Goal: Task Accomplishment & Management: Manage account settings

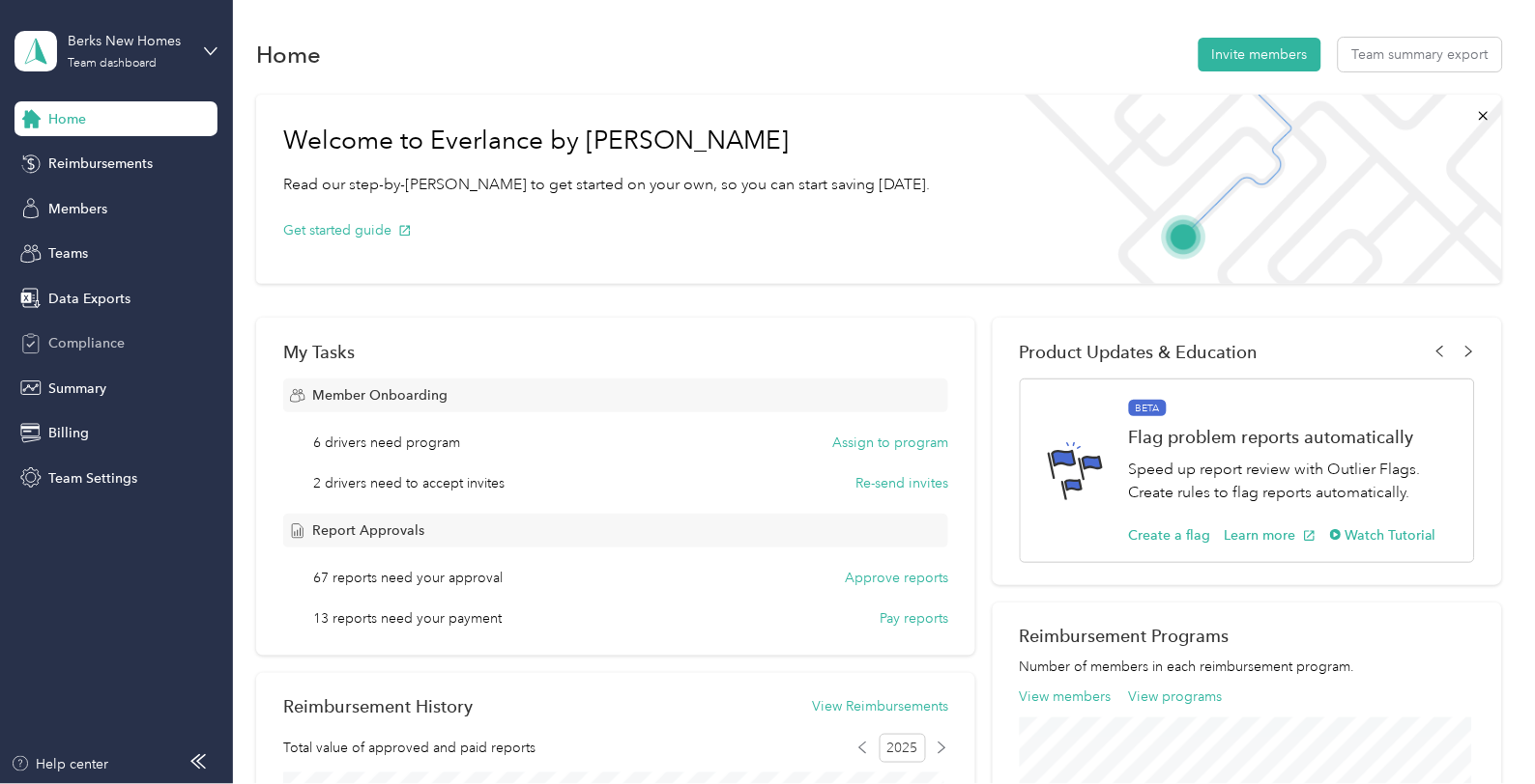
click at [95, 339] on span "Compliance" at bounding box center [86, 344] width 77 height 20
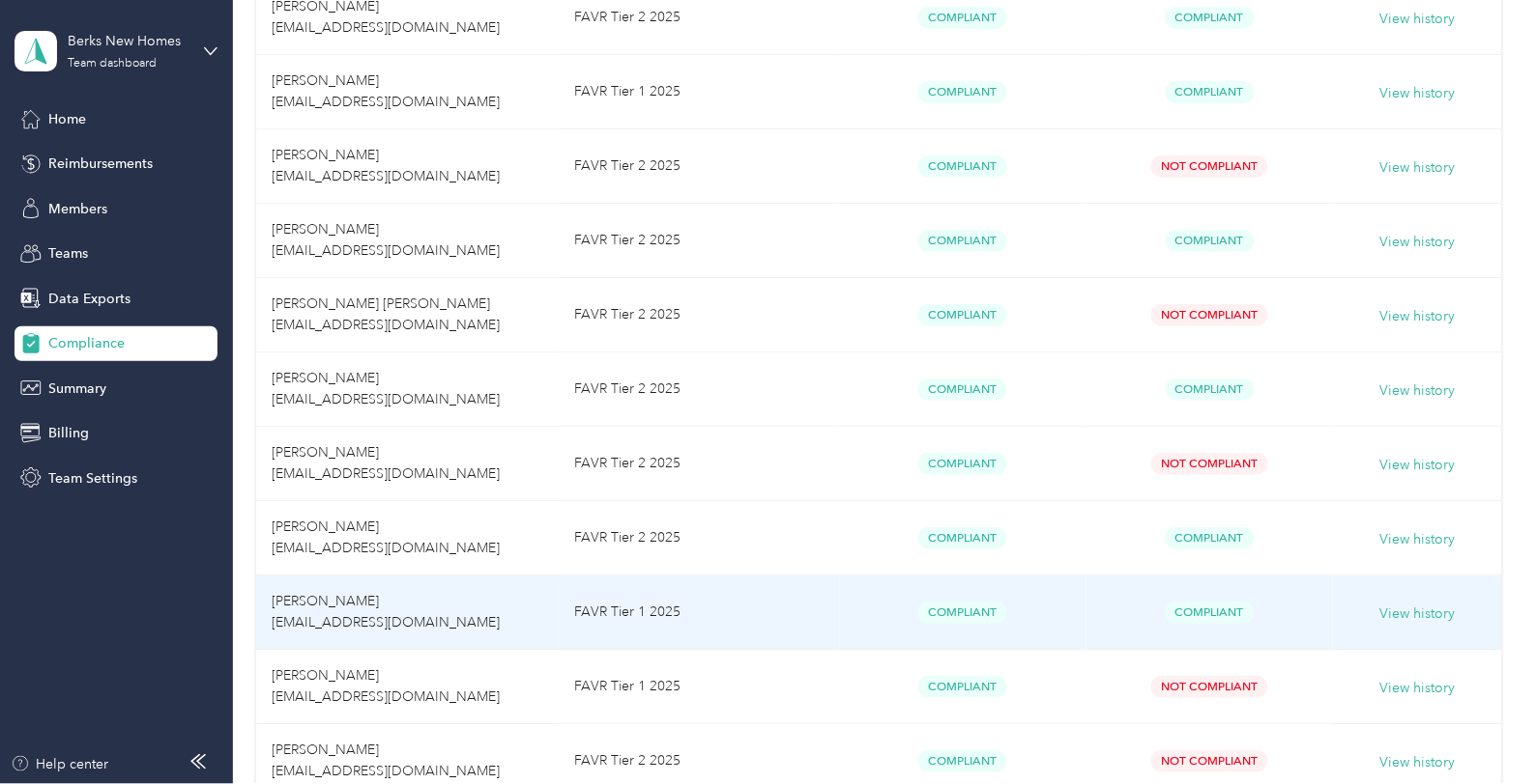
scroll to position [644, 0]
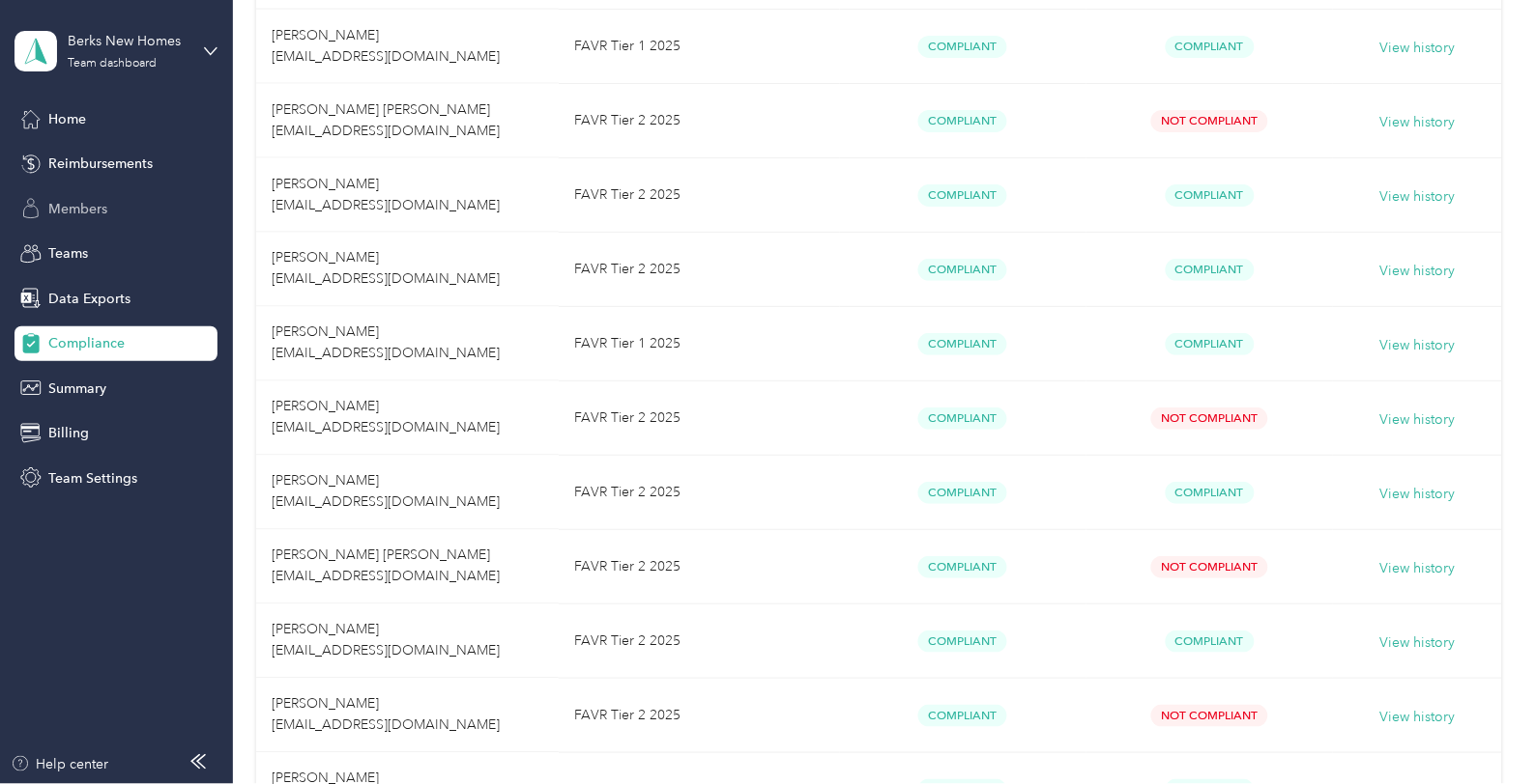
click at [97, 191] on div "Members" at bounding box center [117, 208] width 203 height 35
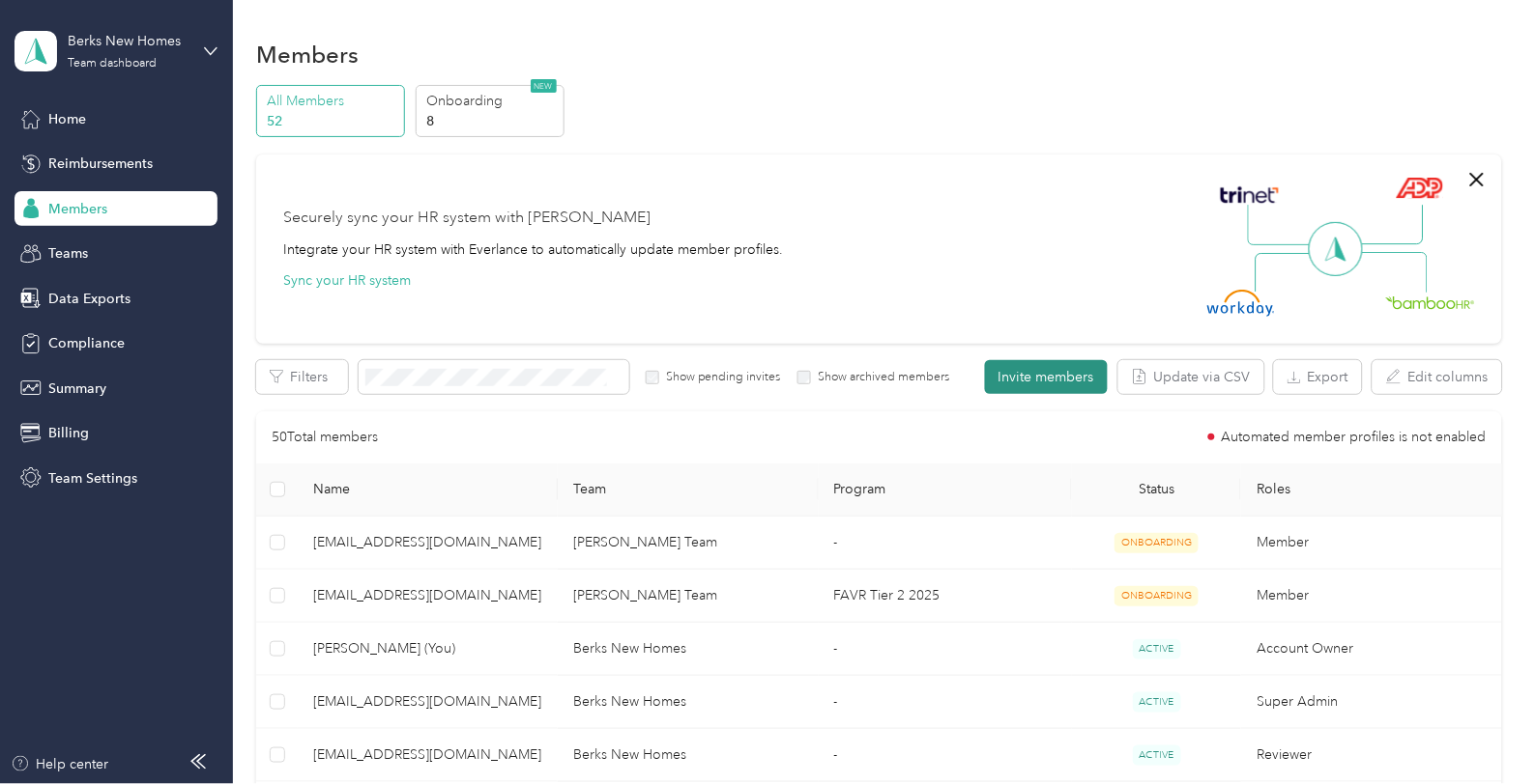
click at [1041, 371] on button "Invite members" at bounding box center [1046, 378] width 123 height 34
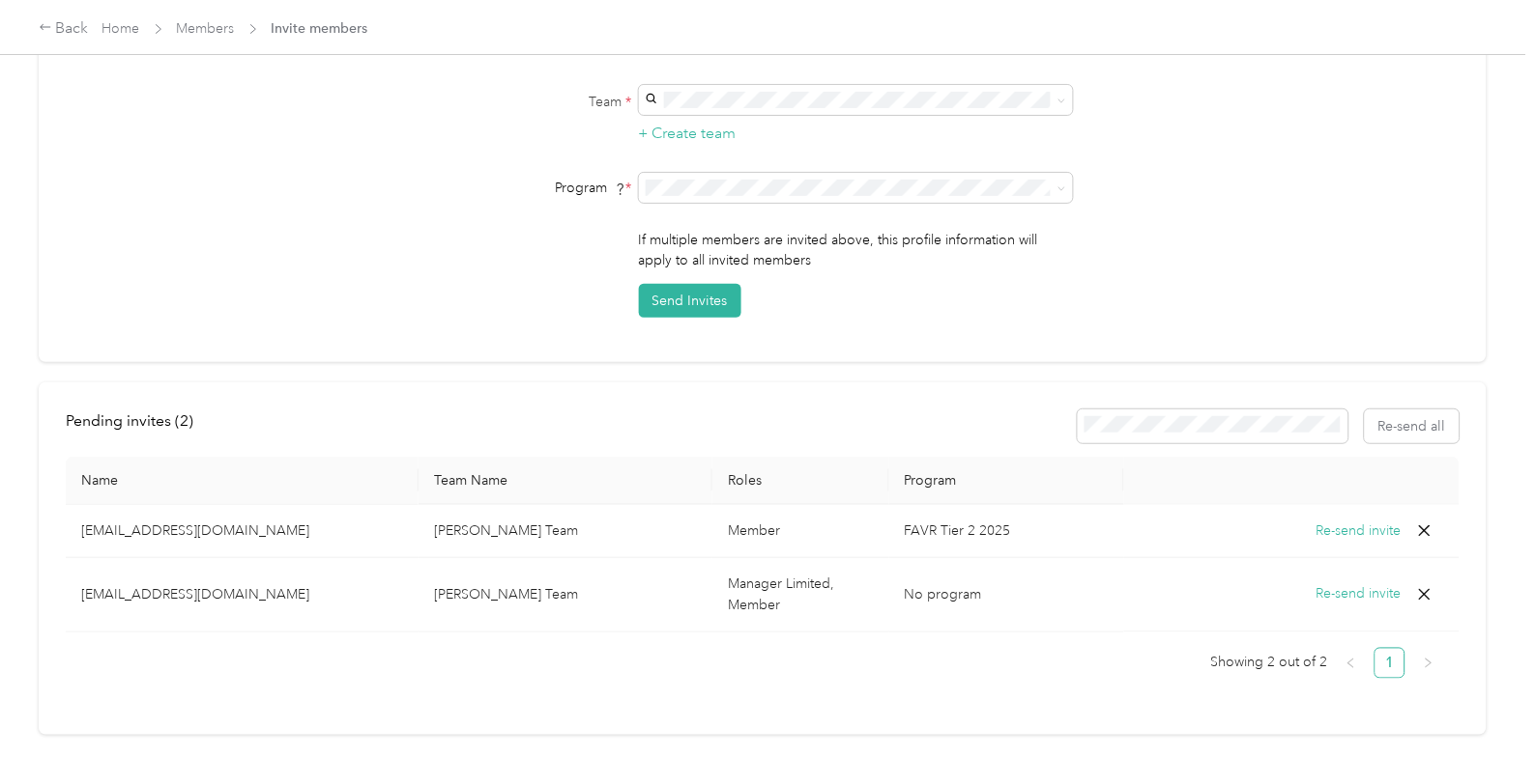
scroll to position [393, 0]
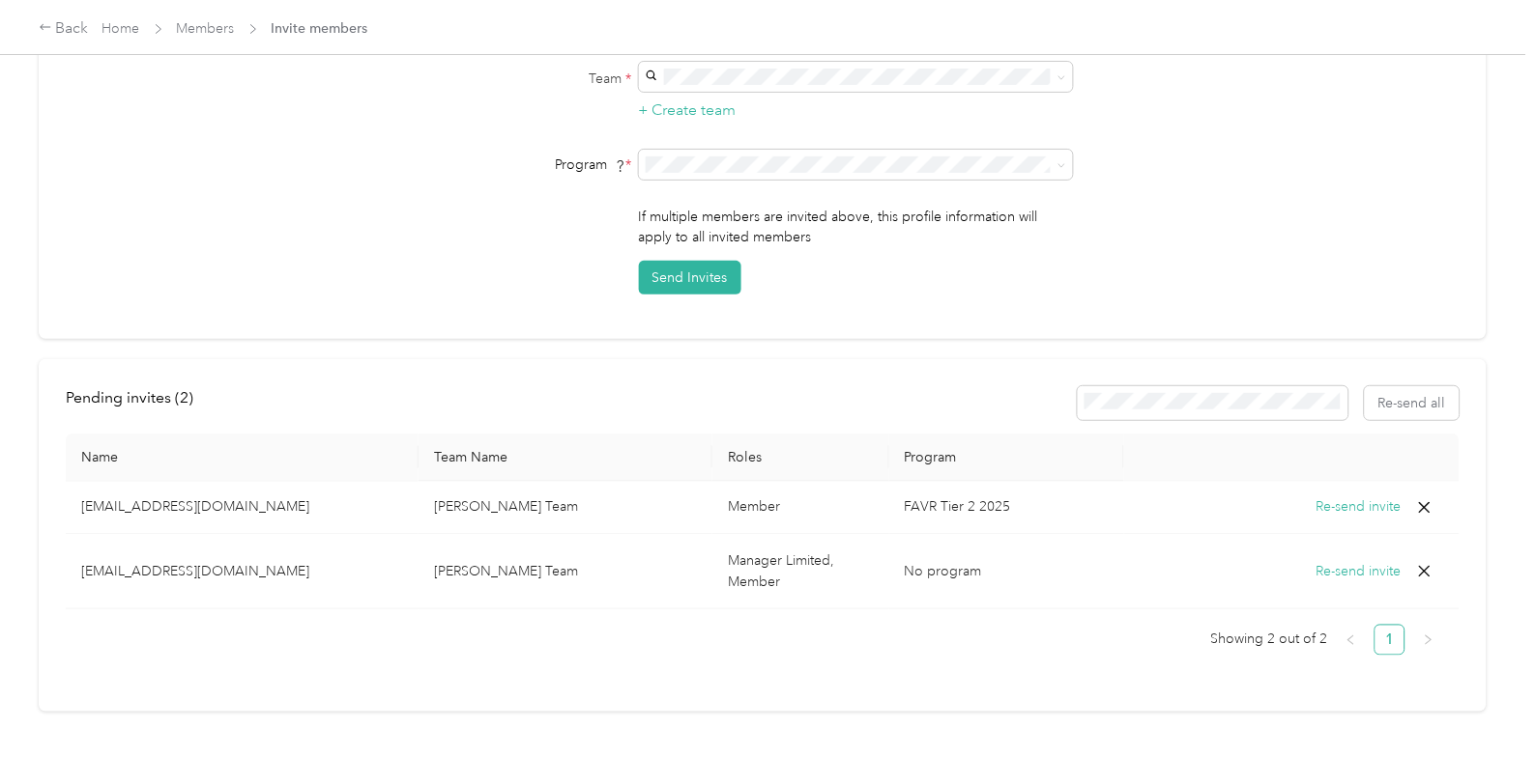
click at [1356, 497] on button "Re-send invite" at bounding box center [1359, 507] width 85 height 21
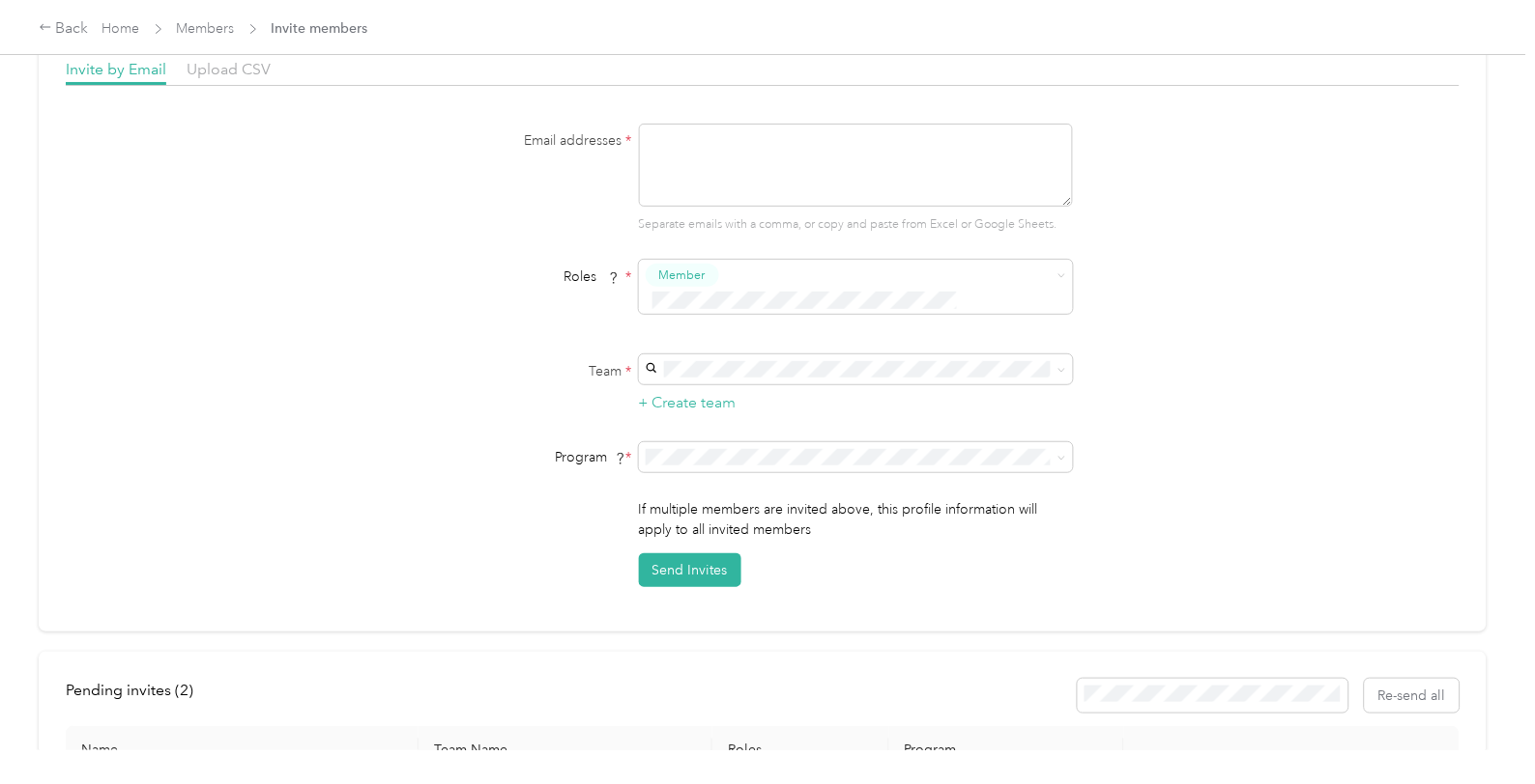
scroll to position [0, 0]
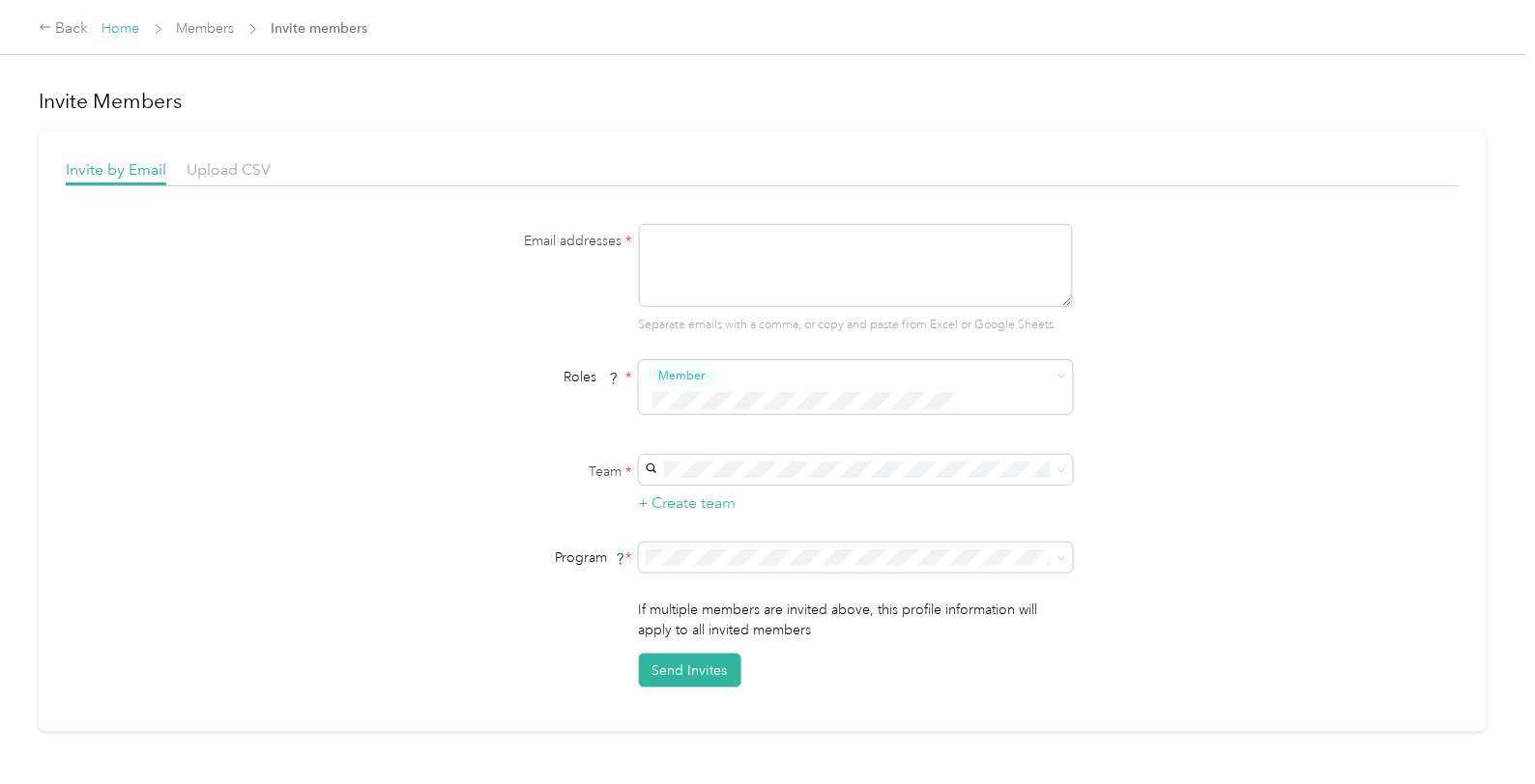
click at [123, 21] on link "Home" at bounding box center [122, 28] width 38 height 16
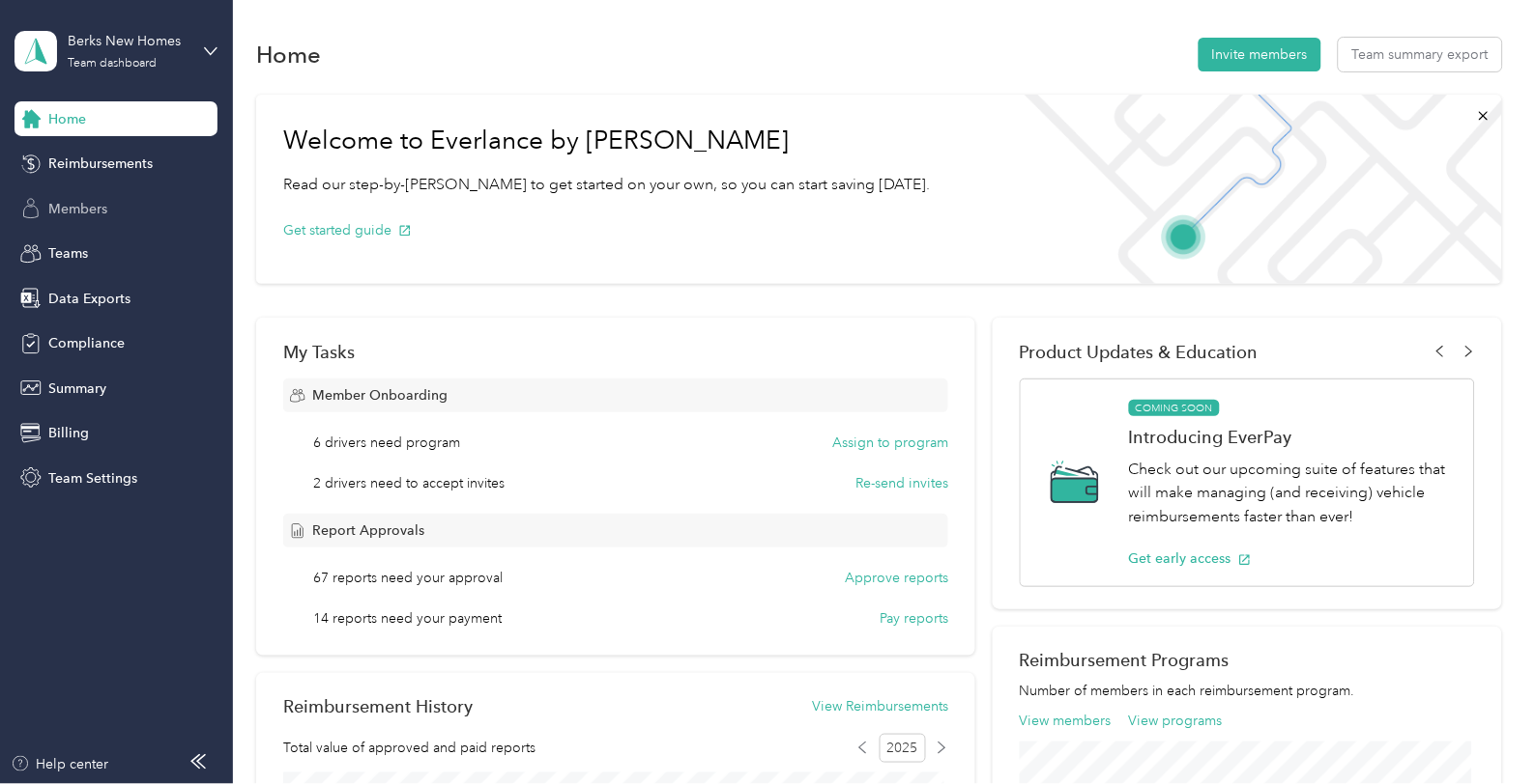
click at [82, 200] on span "Members" at bounding box center [77, 209] width 59 height 20
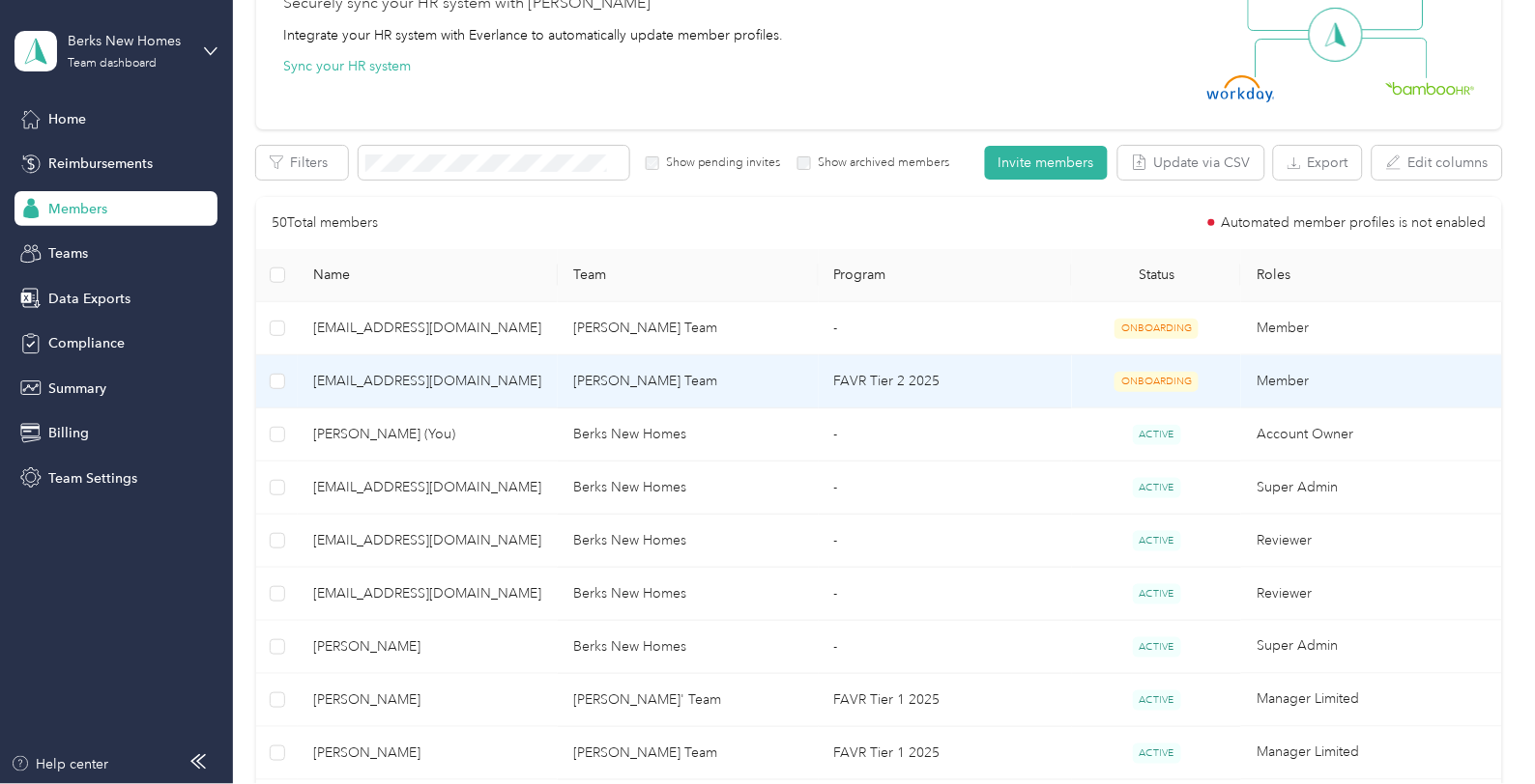
scroll to position [322, 0]
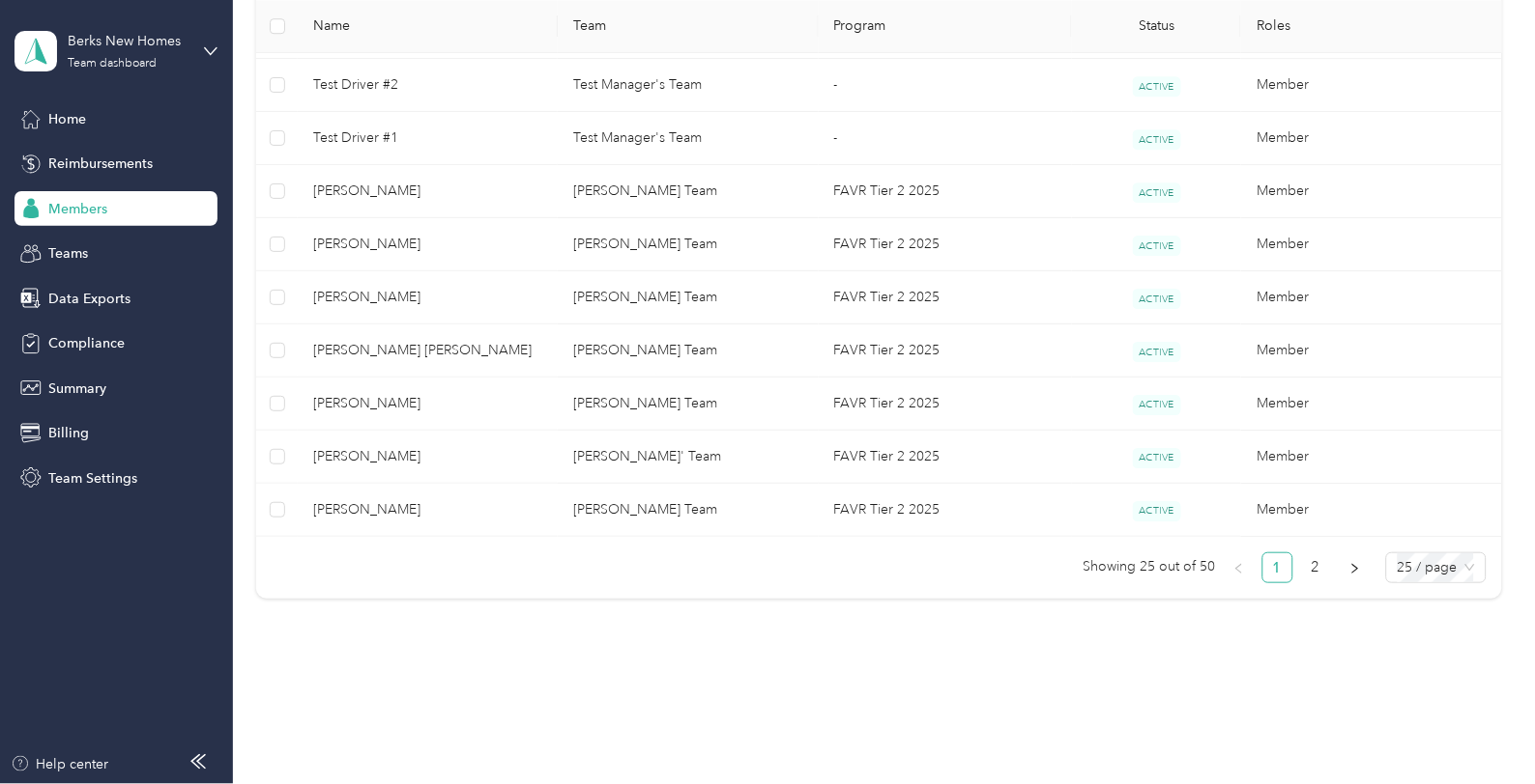
scroll to position [1356, 0]
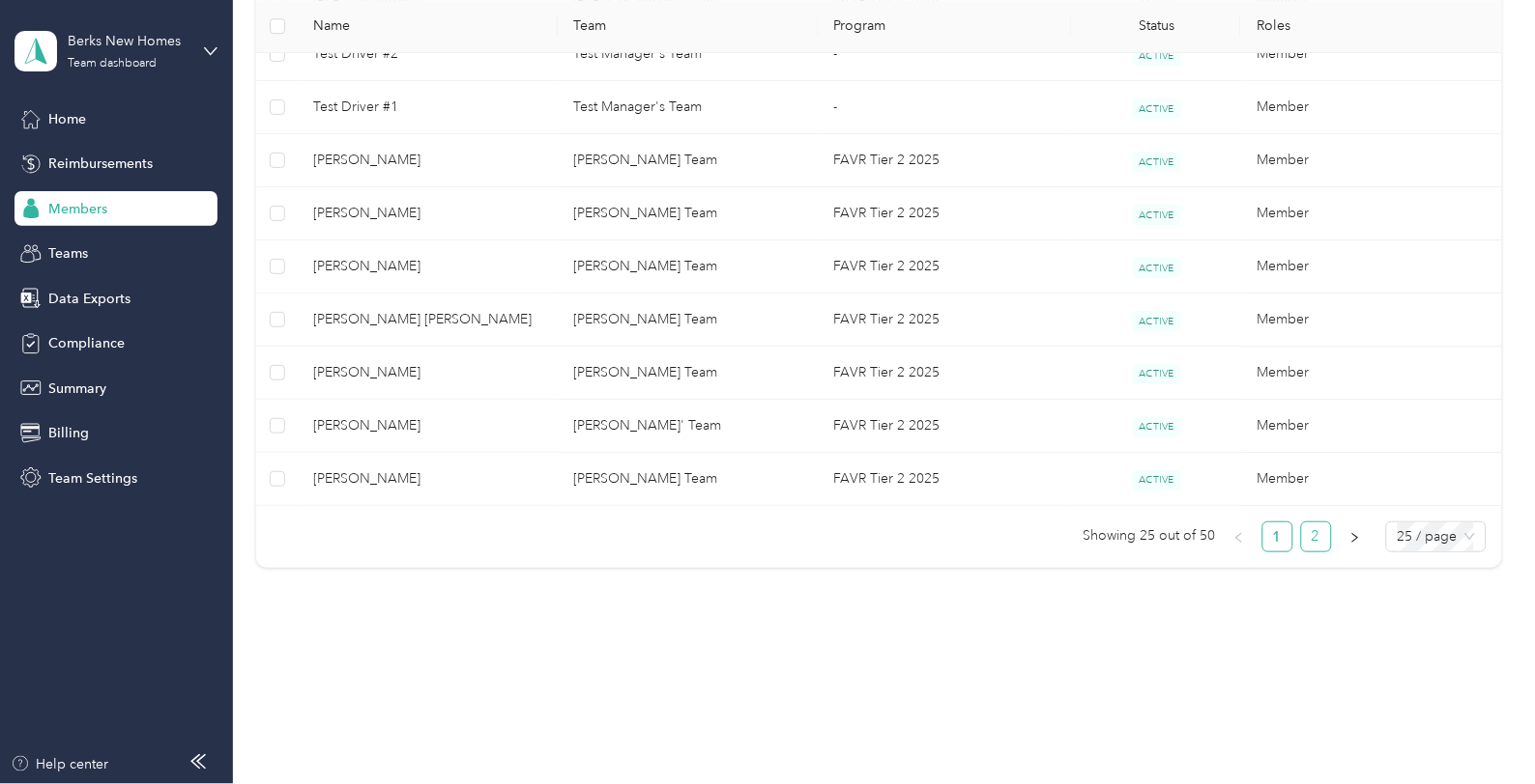
click at [1312, 537] on link "2" at bounding box center [1316, 537] width 29 height 29
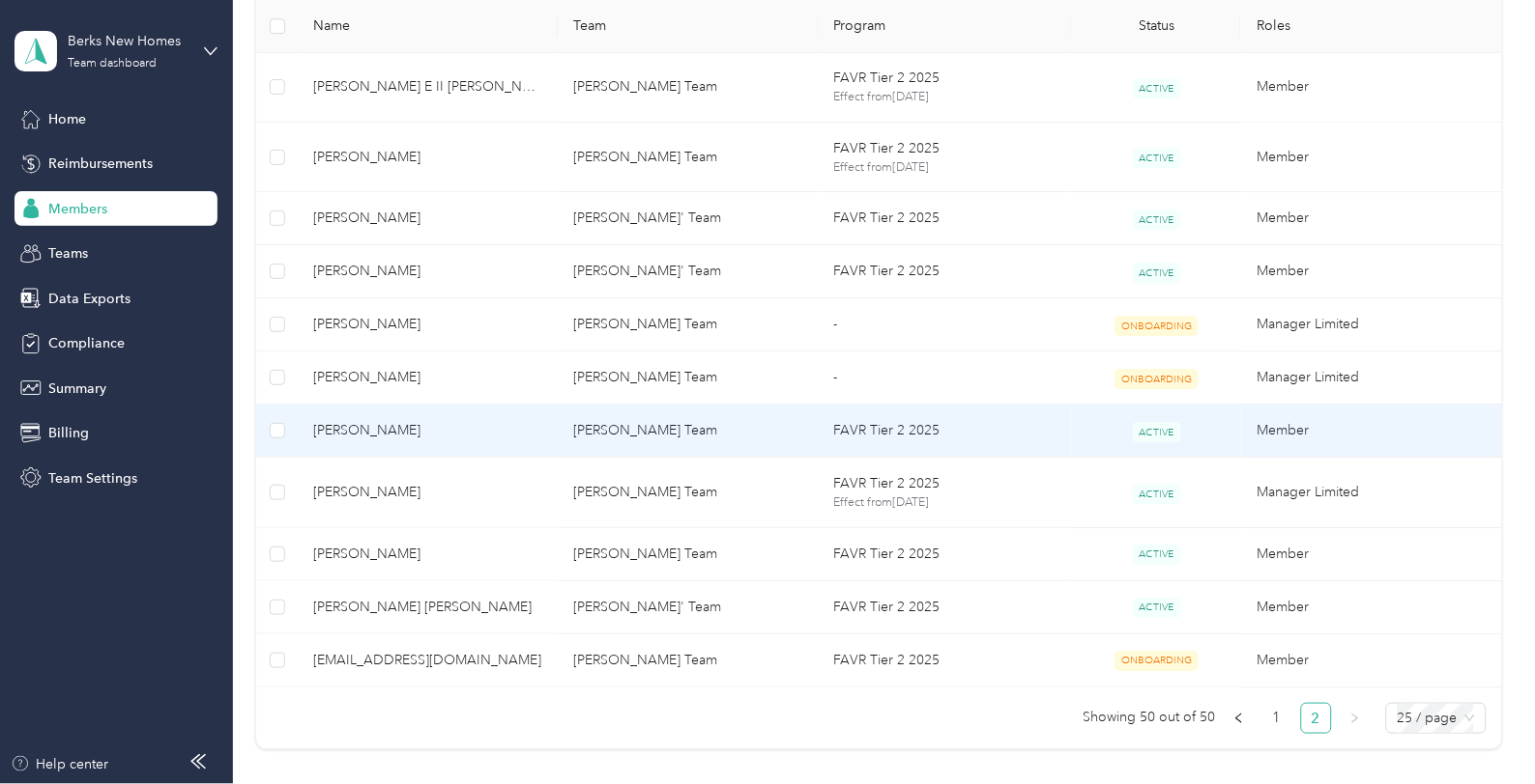
scroll to position [1407, 0]
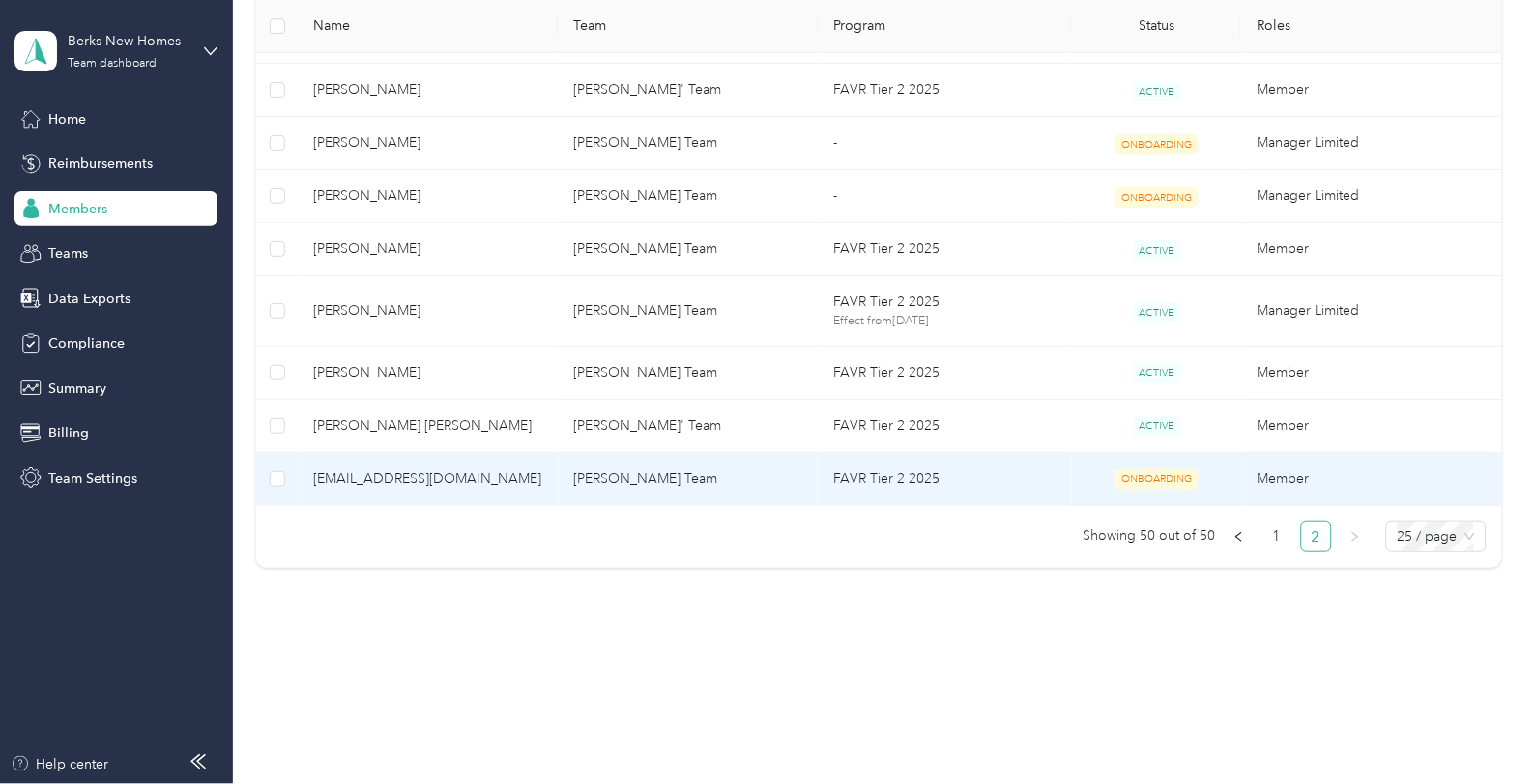
click at [448, 476] on span "[EMAIL_ADDRESS][DOMAIN_NAME]" at bounding box center [428, 478] width 229 height 21
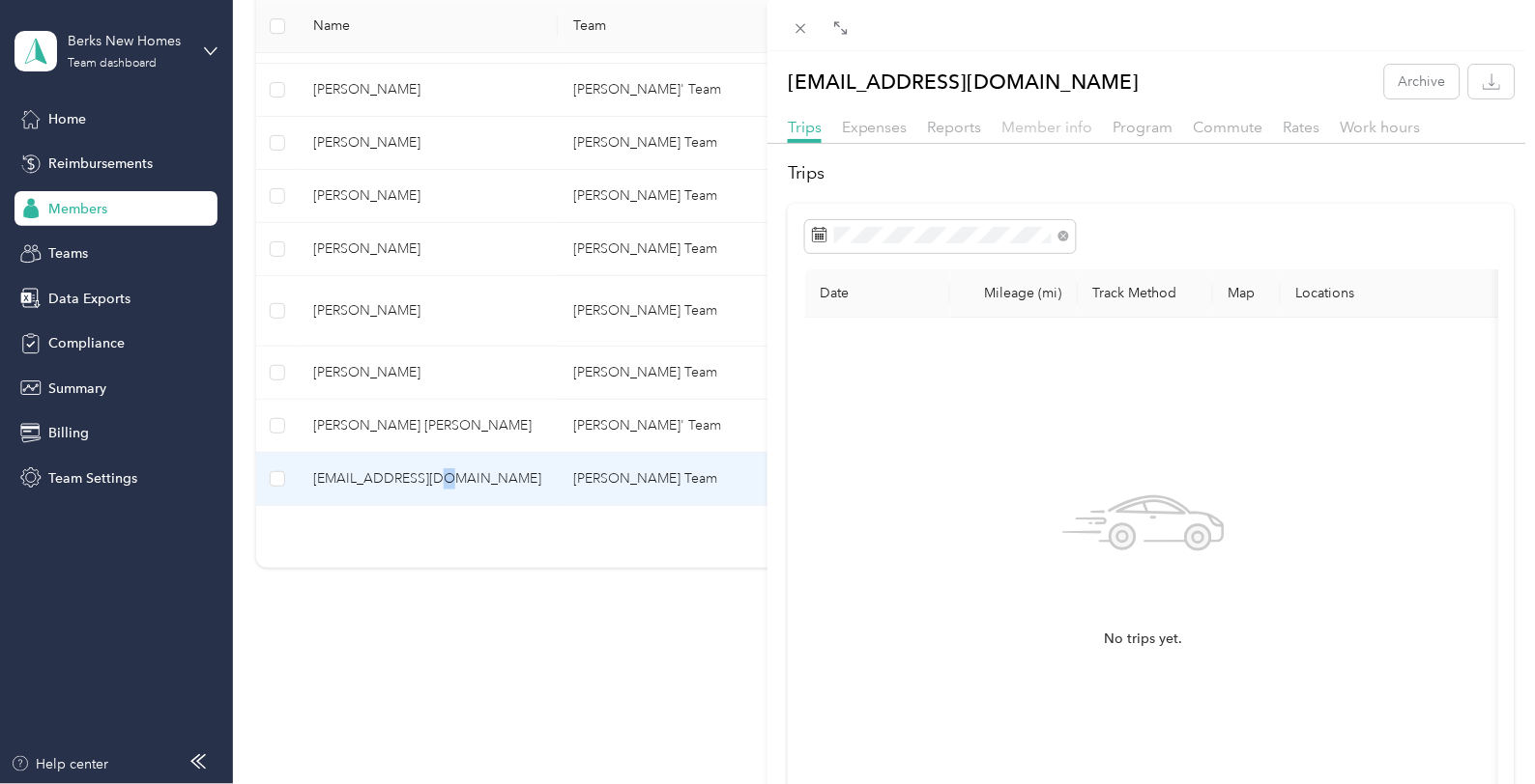
click at [1066, 129] on span "Member info" at bounding box center [1047, 127] width 91 height 18
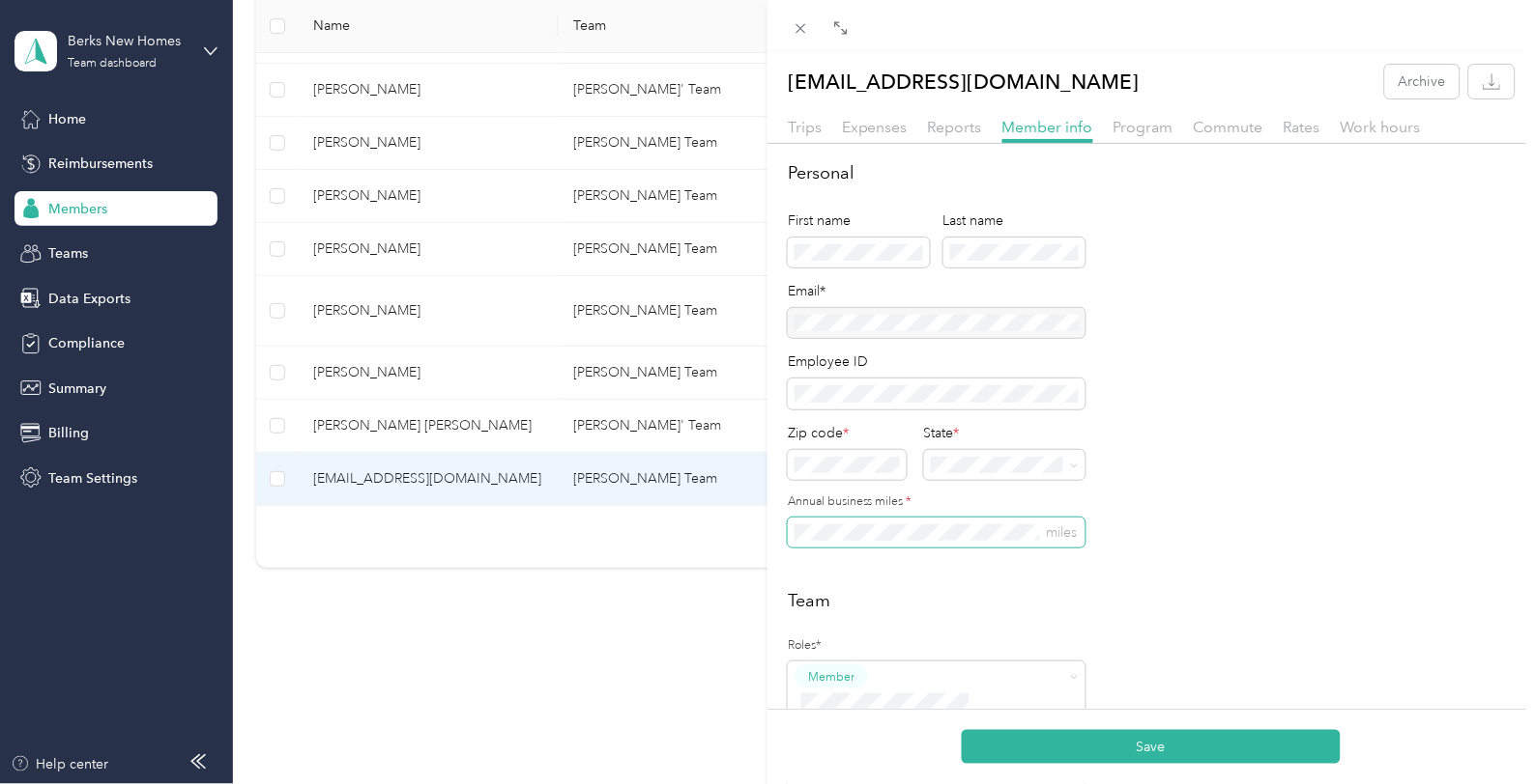
click at [783, 527] on div "Personal First name Last name Email* Employee ID Zip code * State * Annual busi…" at bounding box center [1151, 719] width 768 height 1119
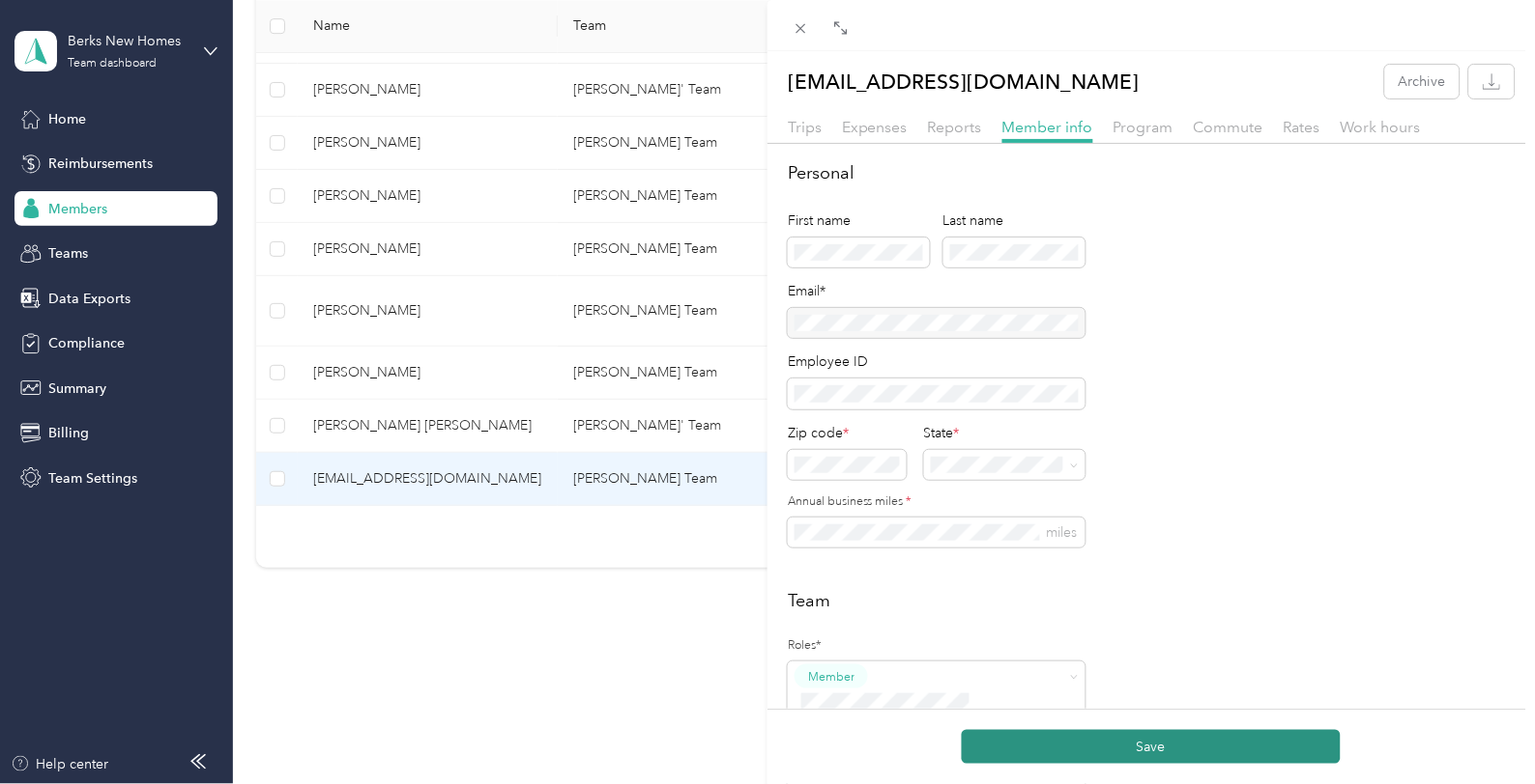
click at [1087, 741] on button "Save" at bounding box center [1151, 747] width 379 height 34
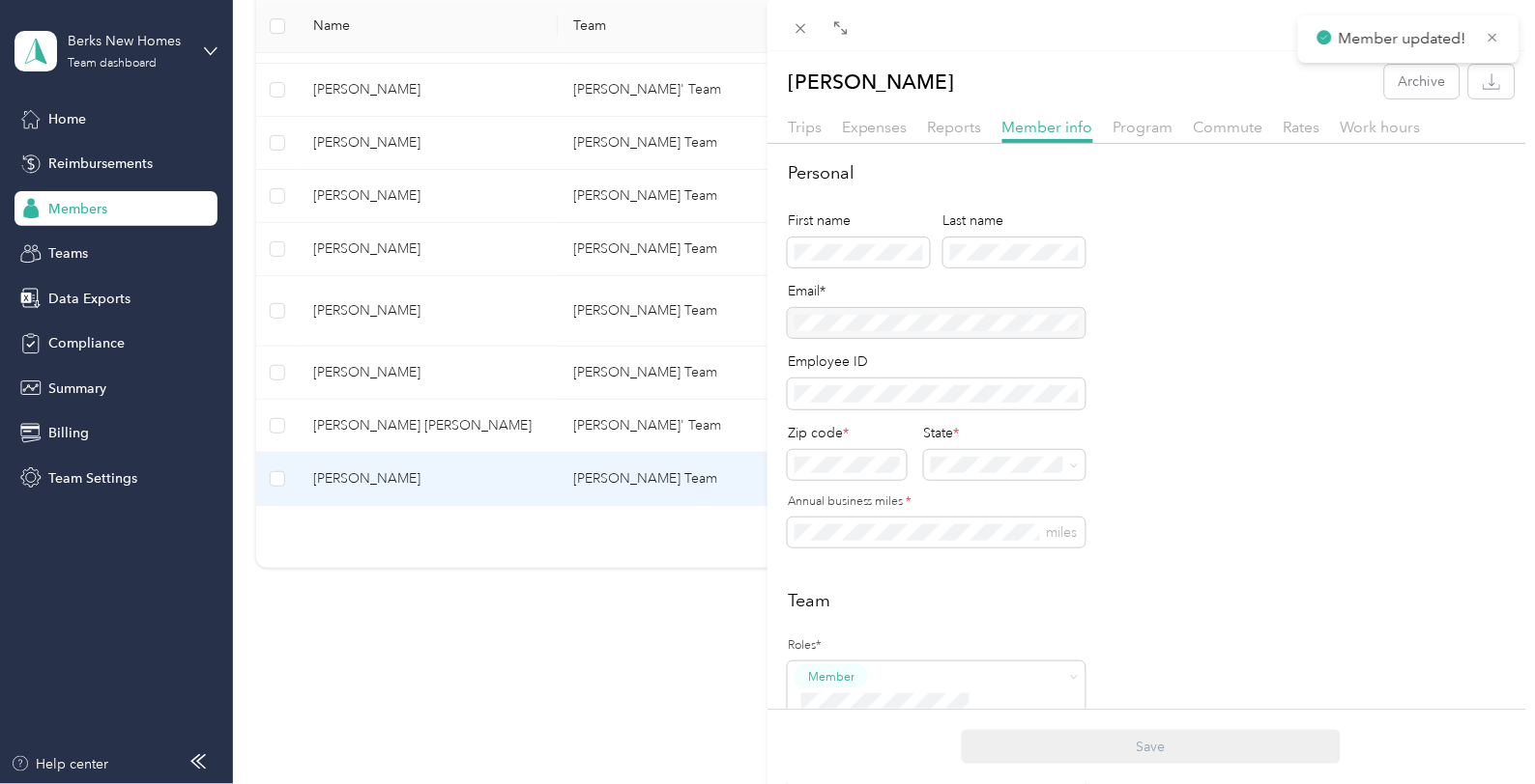
click at [1143, 137] on div "Program" at bounding box center [1143, 128] width 60 height 24
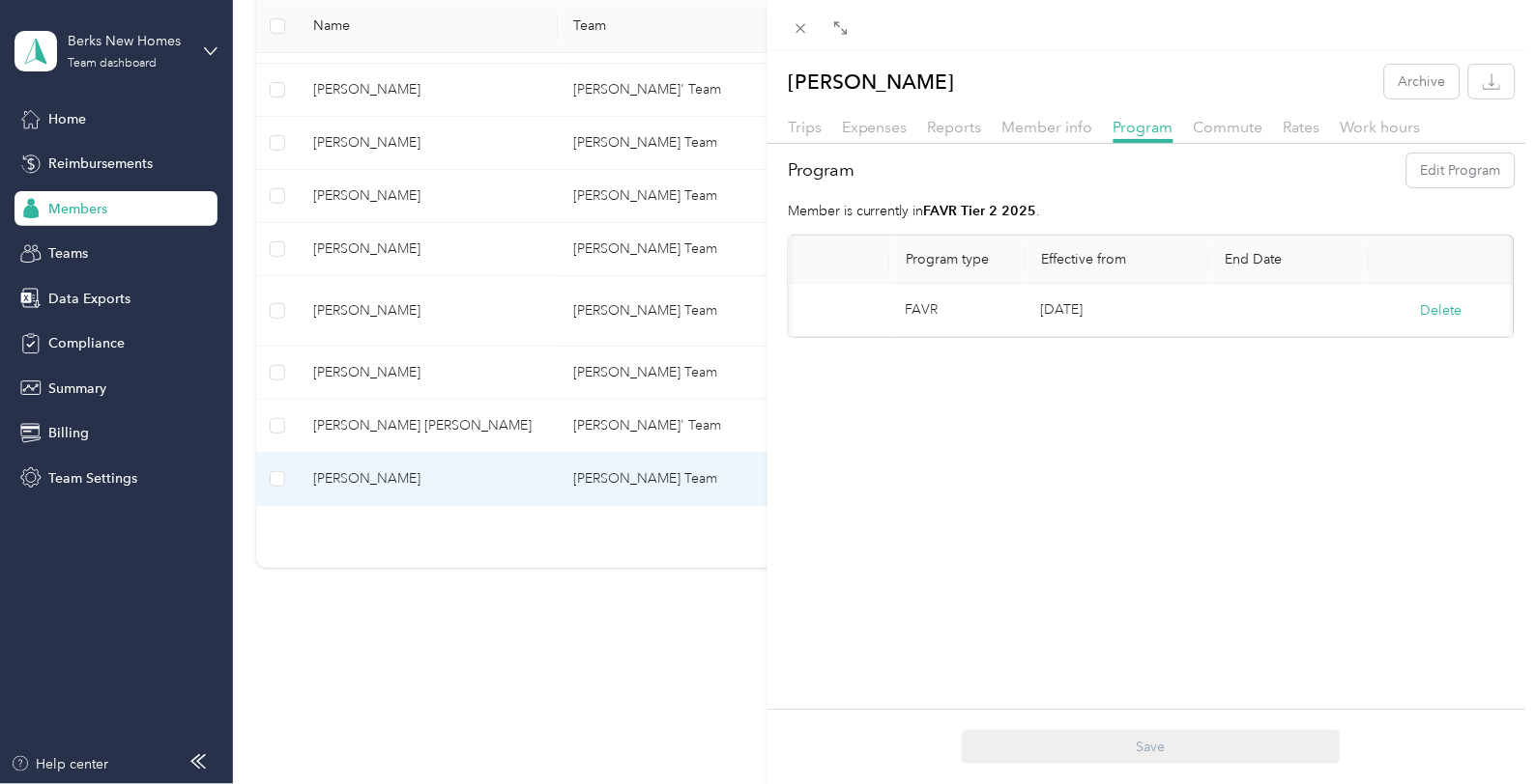
scroll to position [0, 179]
click at [1415, 165] on button "Edit Program" at bounding box center [1461, 170] width 108 height 34
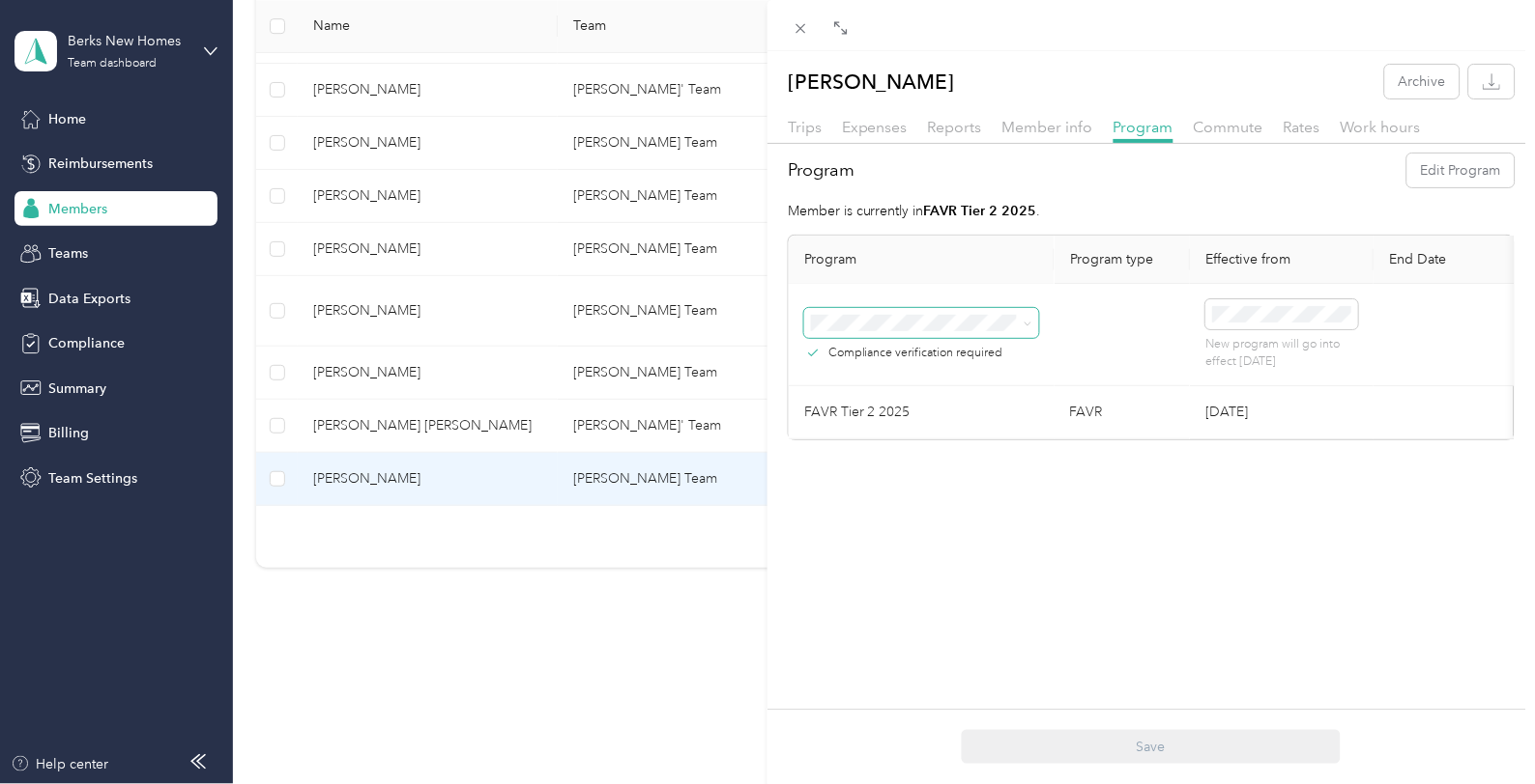
click at [1019, 324] on span at bounding box center [1025, 324] width 16 height 14
click at [1032, 322] on icon at bounding box center [1028, 324] width 9 height 9
click at [934, 568] on span "FAVR Tier 1 2025 (FAVR)" at bounding box center [893, 566] width 151 height 16
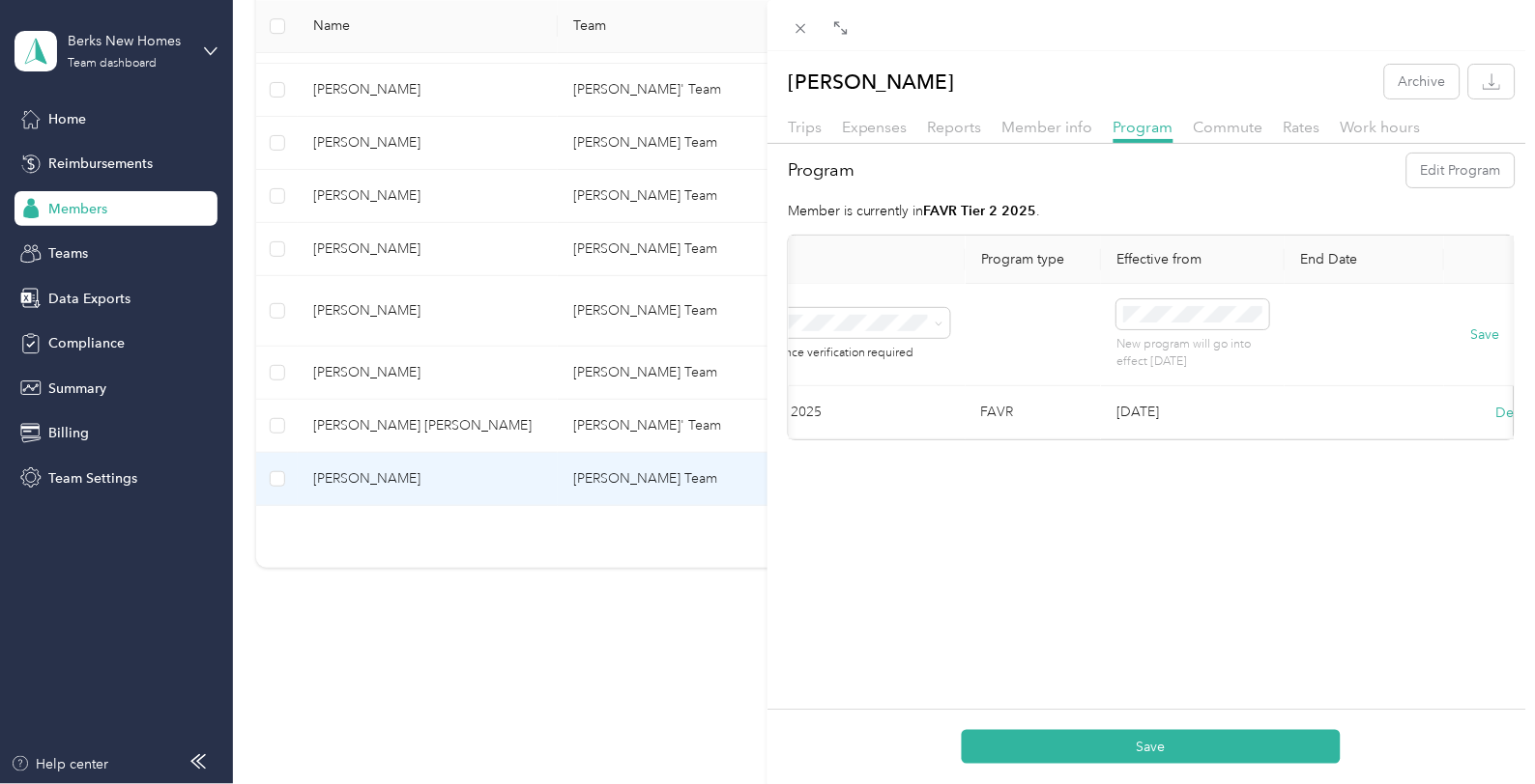
scroll to position [0, 98]
click at [1224, 486] on div "1" at bounding box center [1230, 491] width 25 height 24
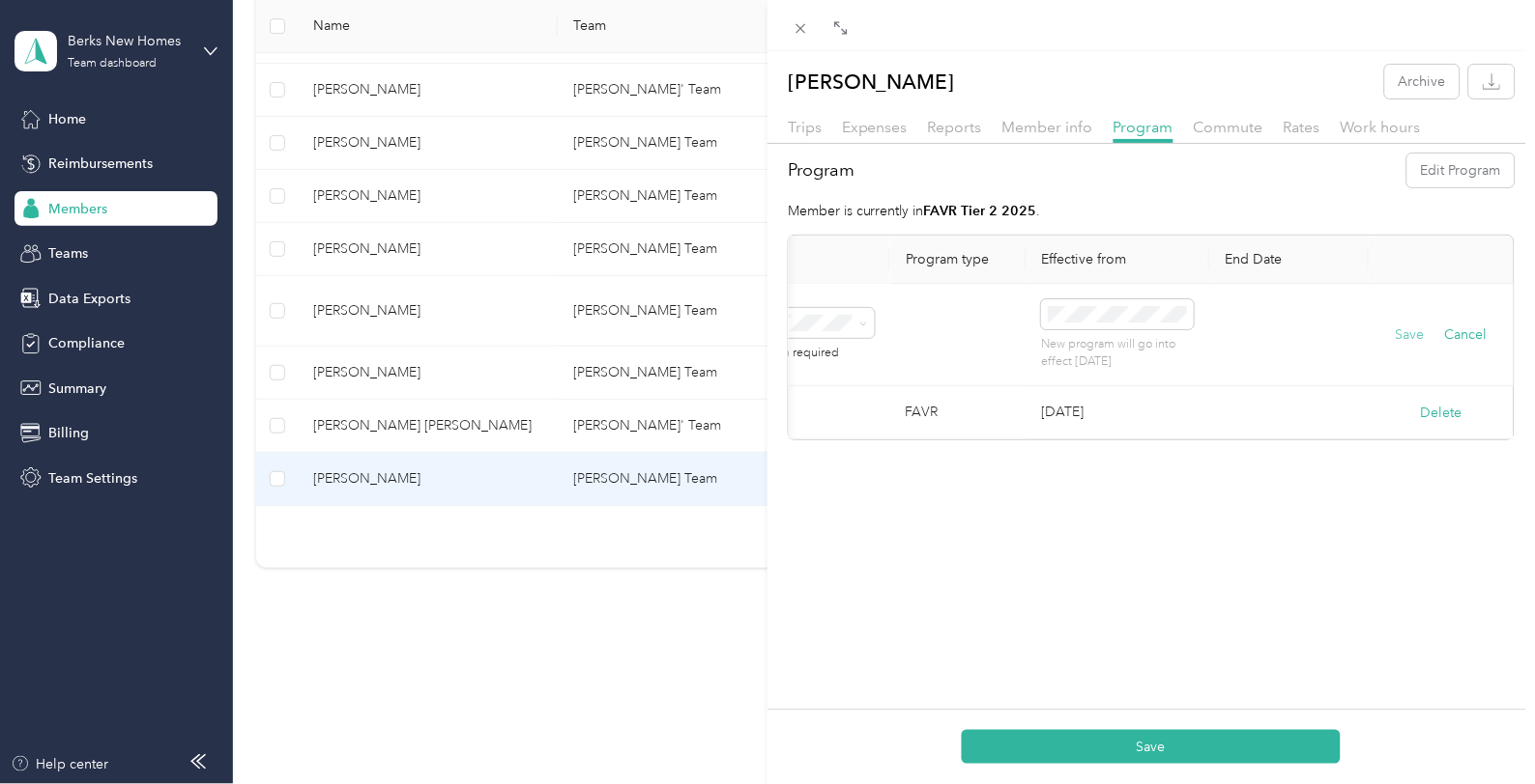
click at [1395, 329] on button "Save" at bounding box center [1409, 335] width 29 height 21
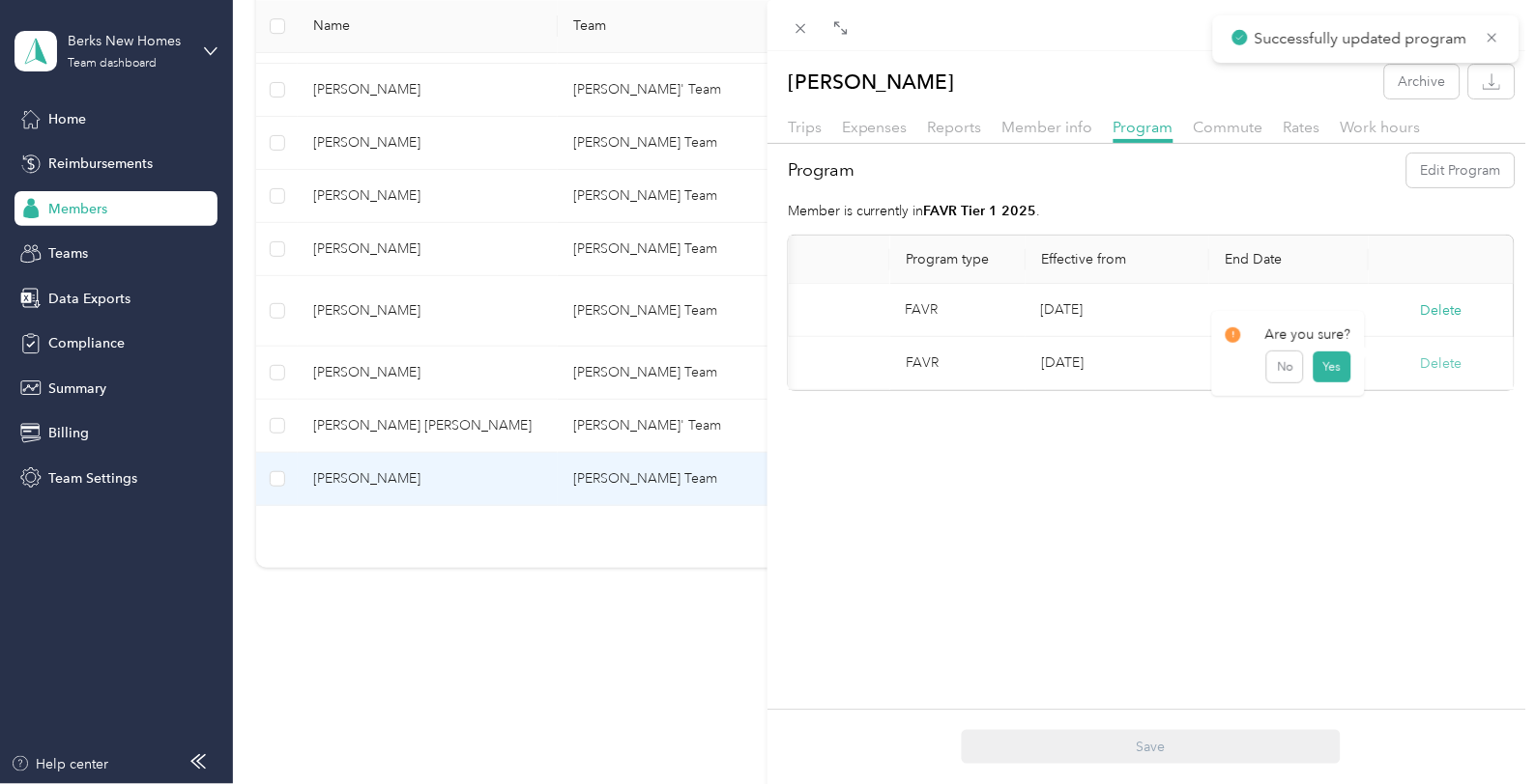
click at [1424, 361] on button "Delete" at bounding box center [1441, 364] width 42 height 20
click at [1332, 372] on button "Yes" at bounding box center [1332, 377] width 38 height 31
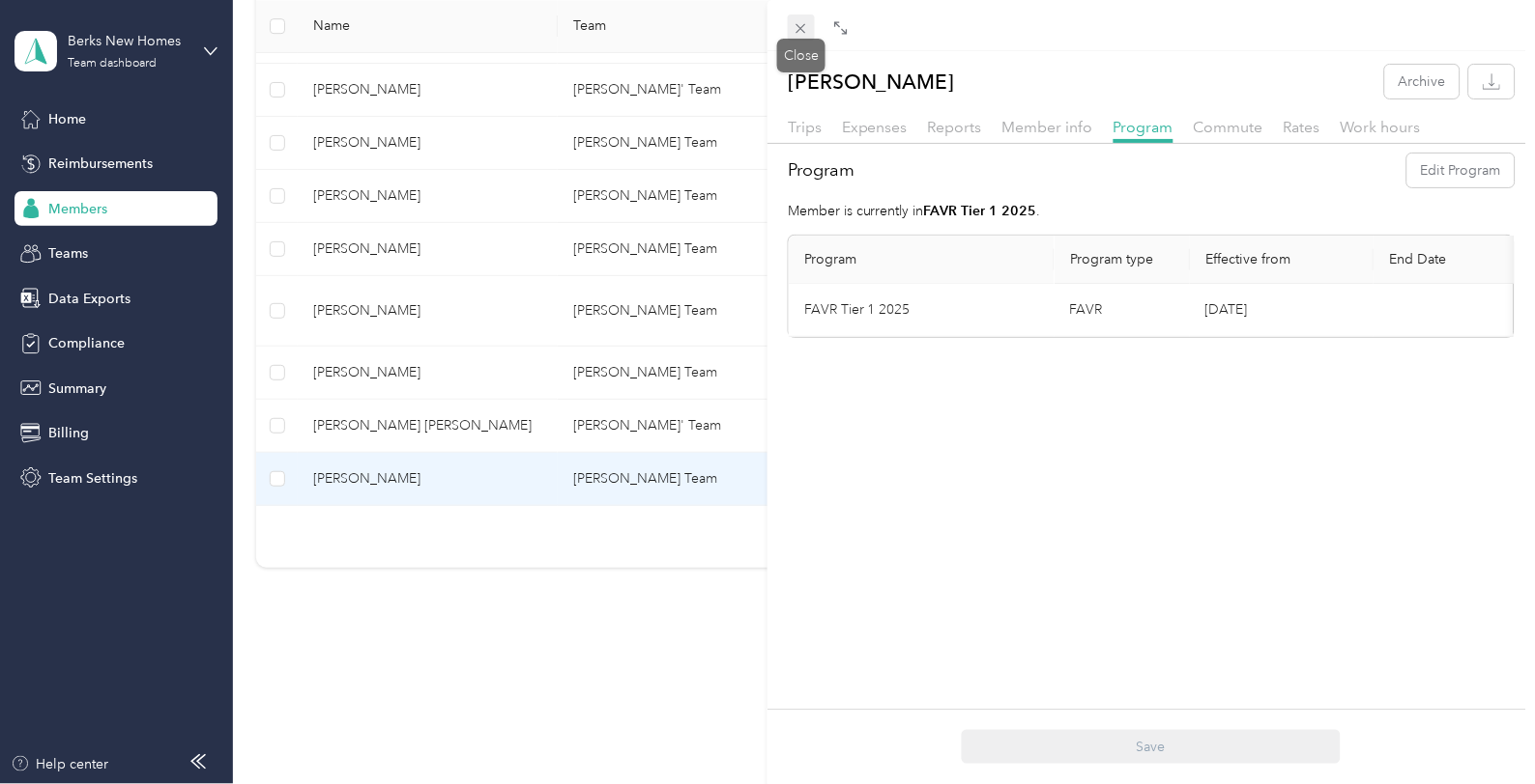
click at [799, 26] on icon at bounding box center [801, 29] width 10 height 10
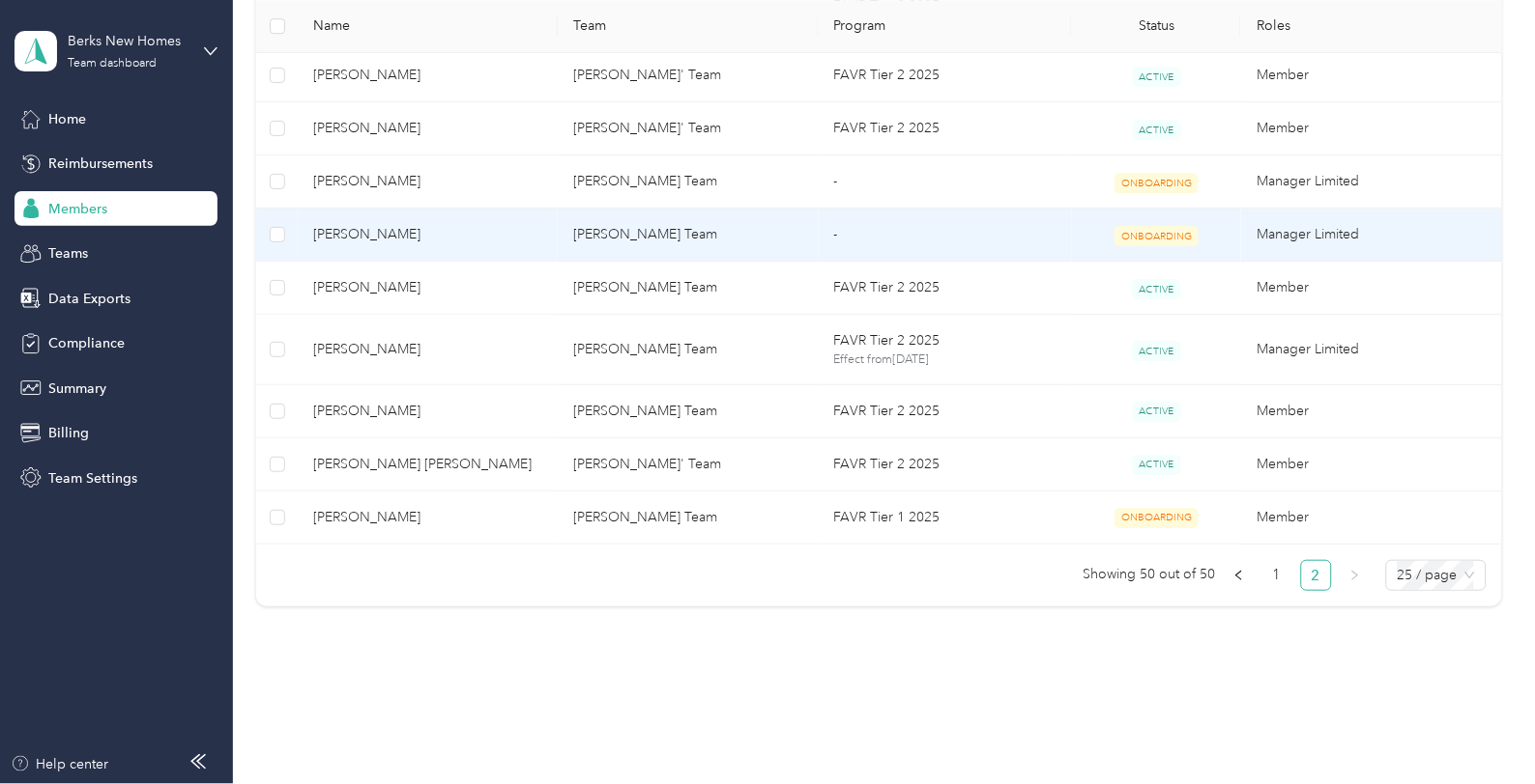
scroll to position [1407, 0]
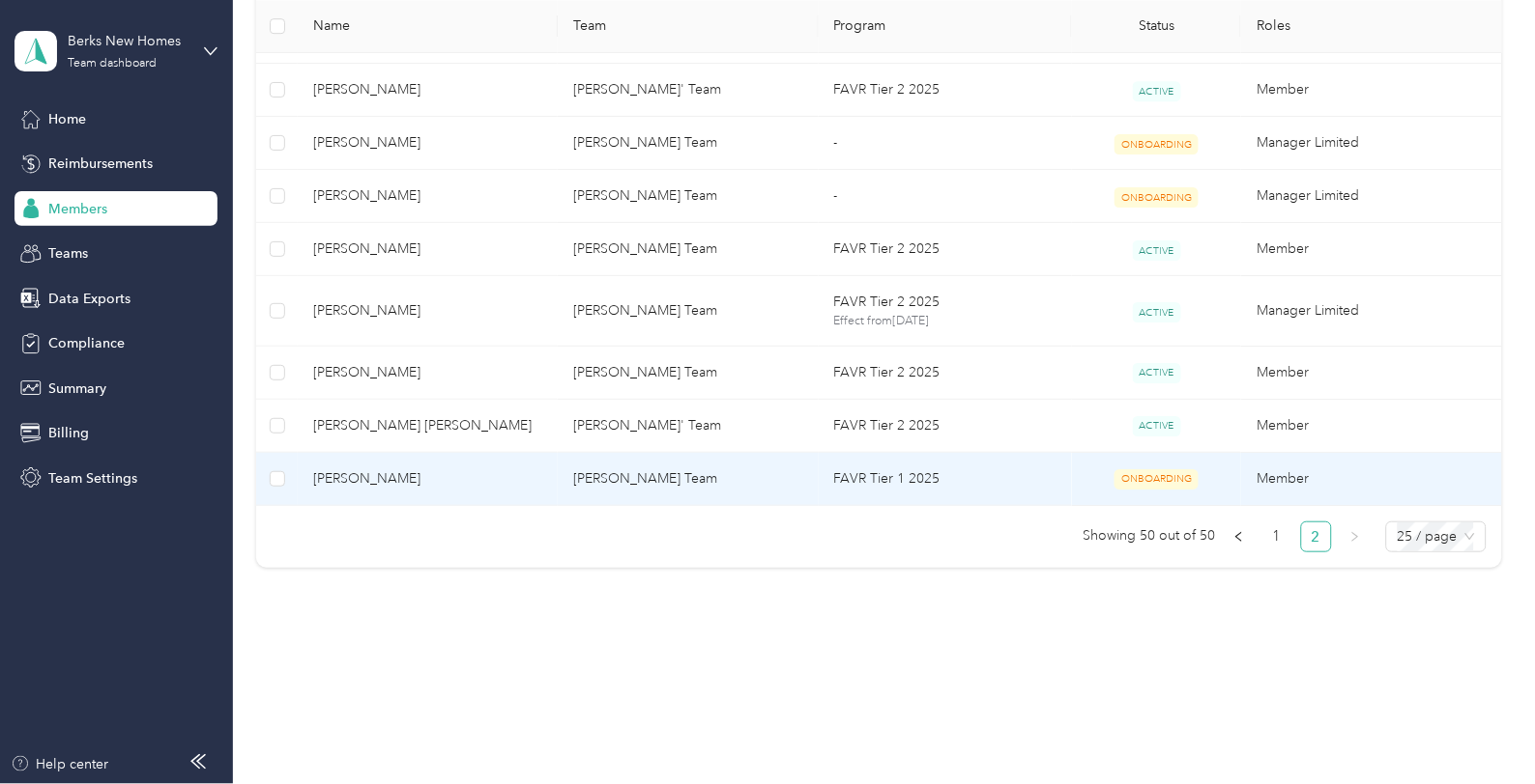
click at [659, 481] on td "[PERSON_NAME] Team" at bounding box center [687, 479] width 260 height 53
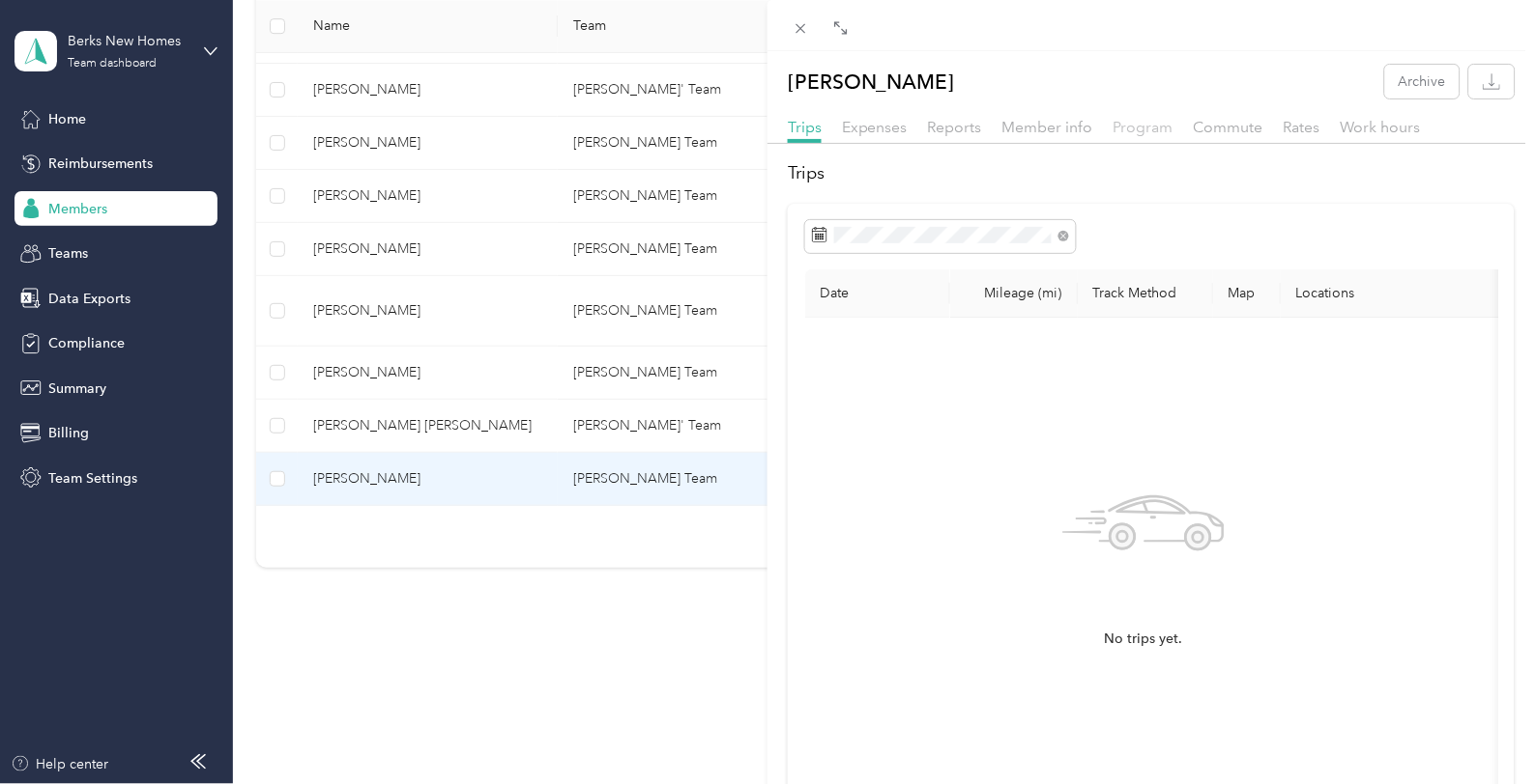
click at [1161, 128] on span "Program" at bounding box center [1143, 127] width 60 height 18
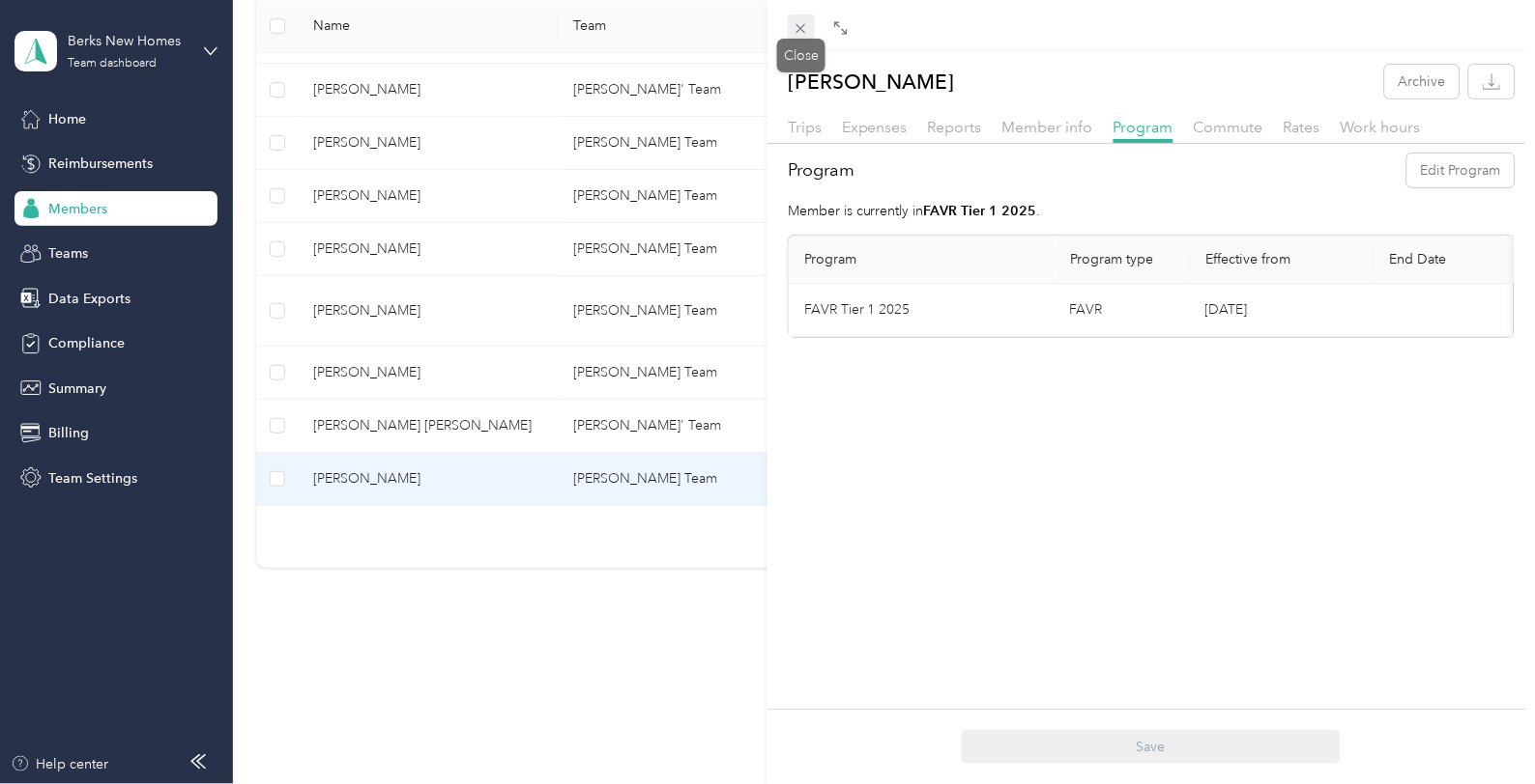
click at [800, 26] on icon at bounding box center [800, 28] width 16 height 16
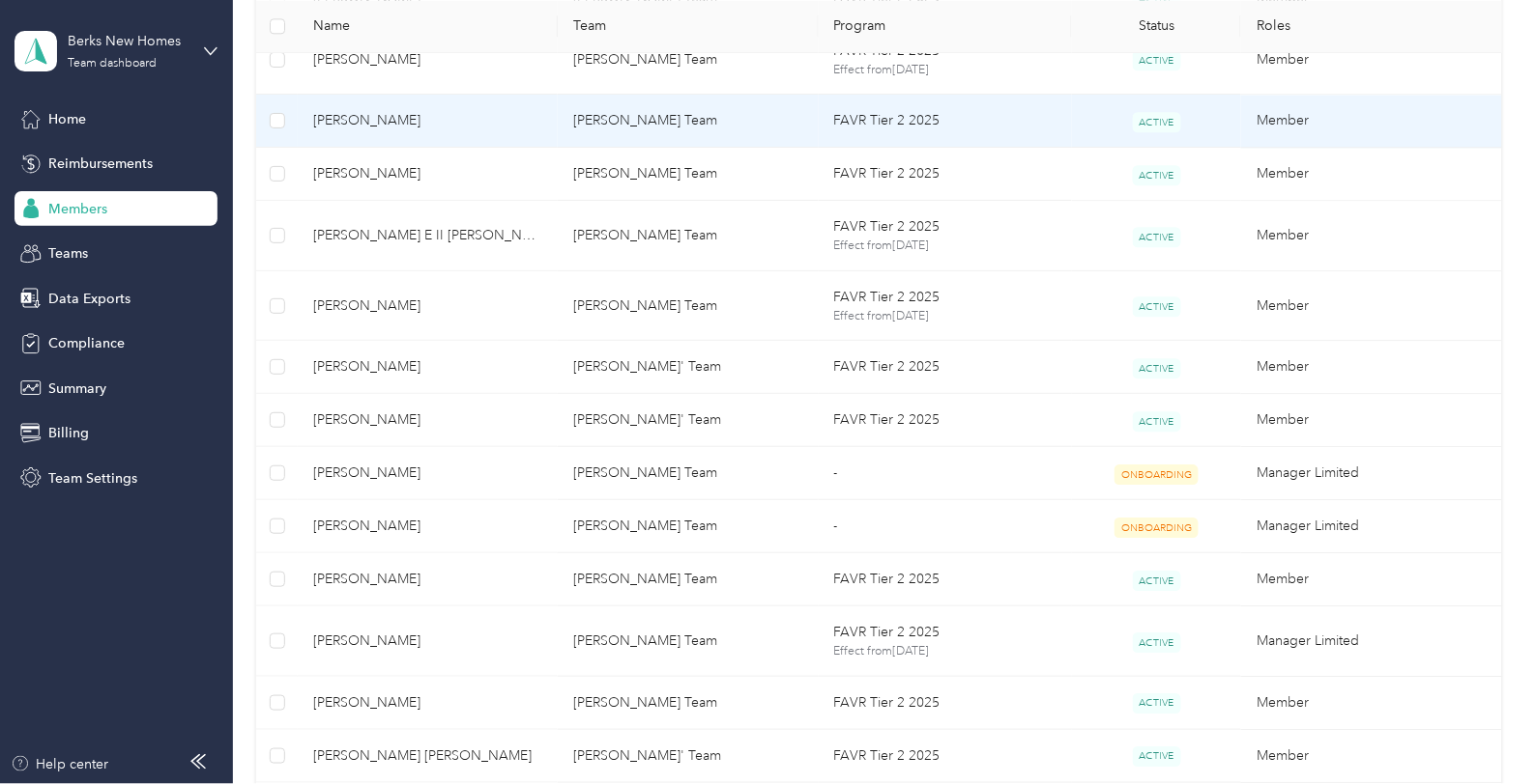
scroll to position [1085, 0]
